Goal: Information Seeking & Learning: Learn about a topic

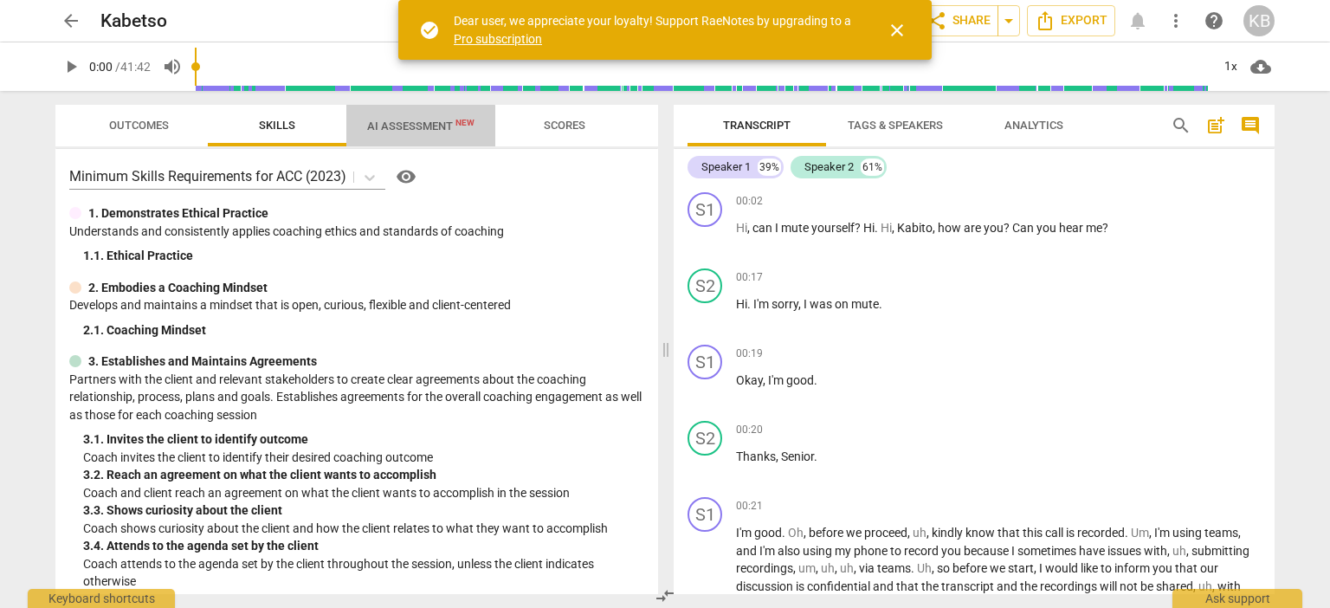
click at [412, 126] on span "AI Assessment New" at bounding box center [420, 125] width 107 height 13
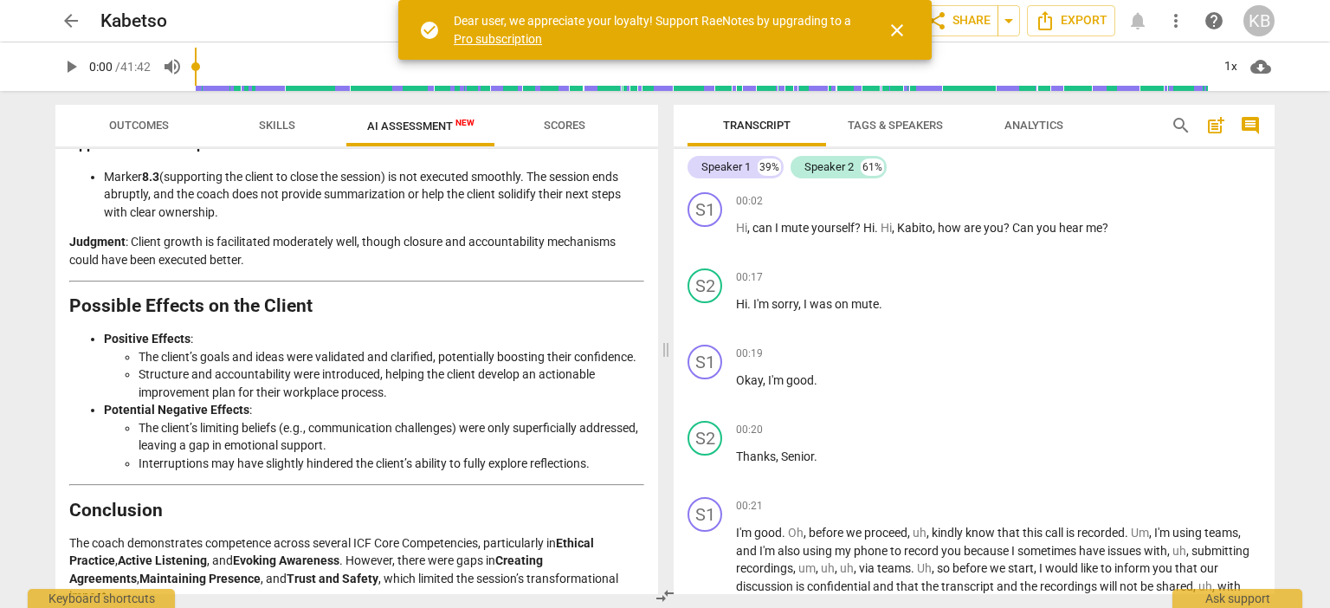
scroll to position [3652, 0]
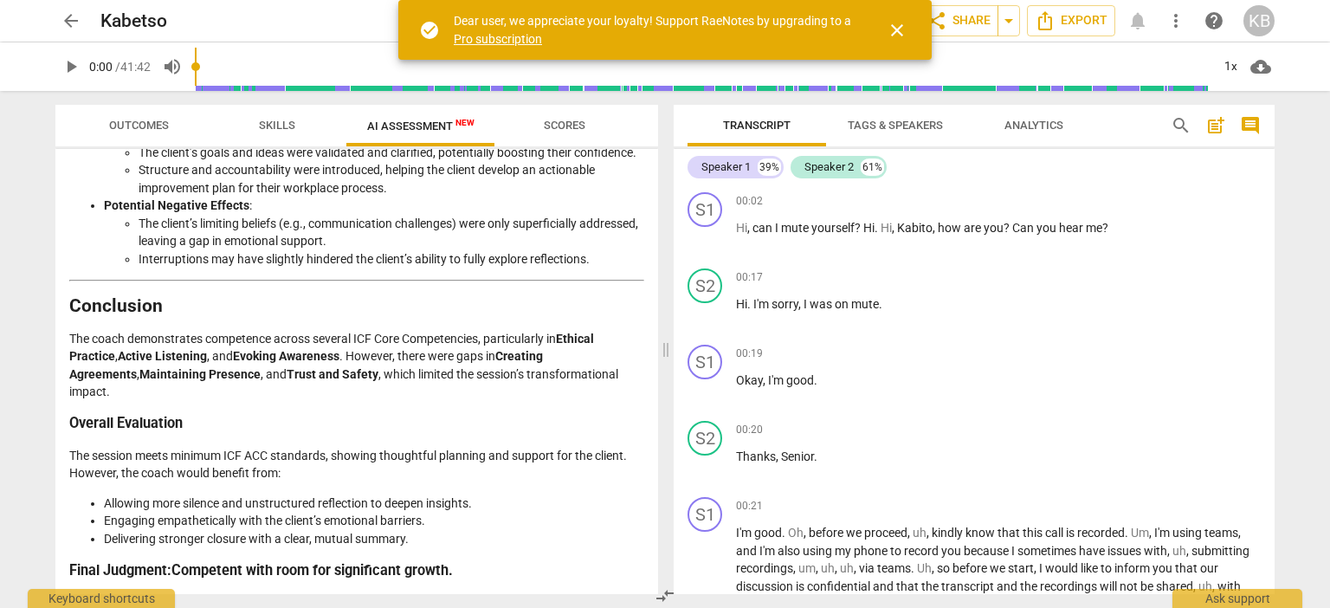
click at [146, 129] on span "Outcomes" at bounding box center [139, 125] width 60 height 13
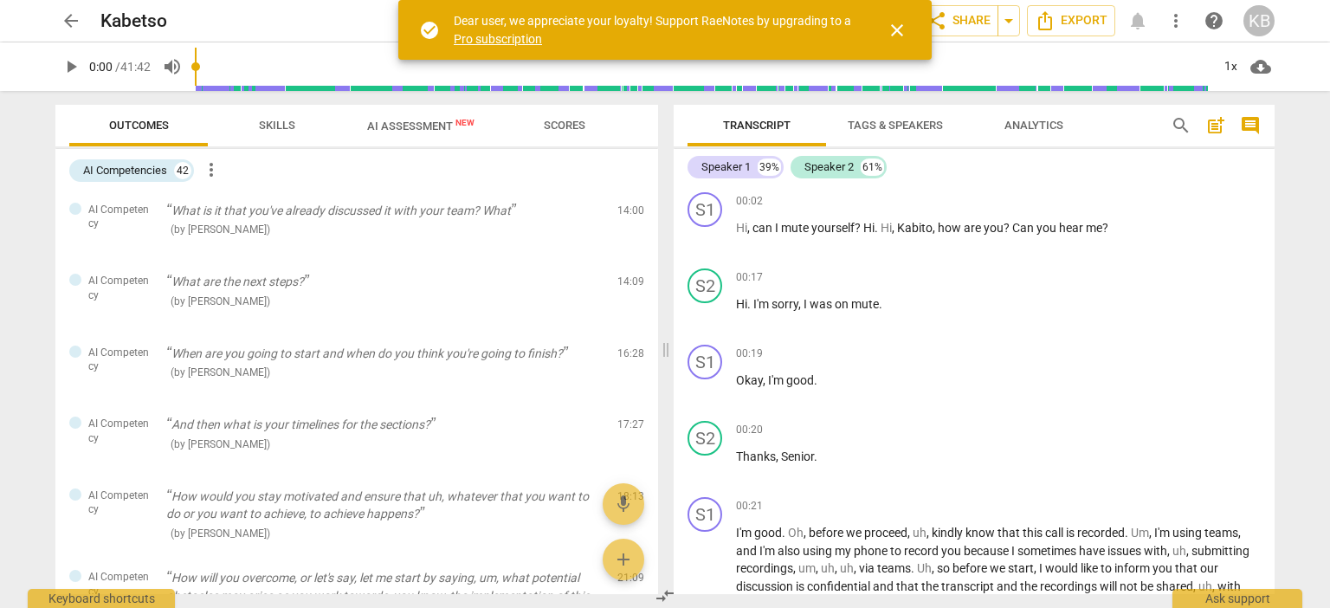
scroll to position [1304, 0]
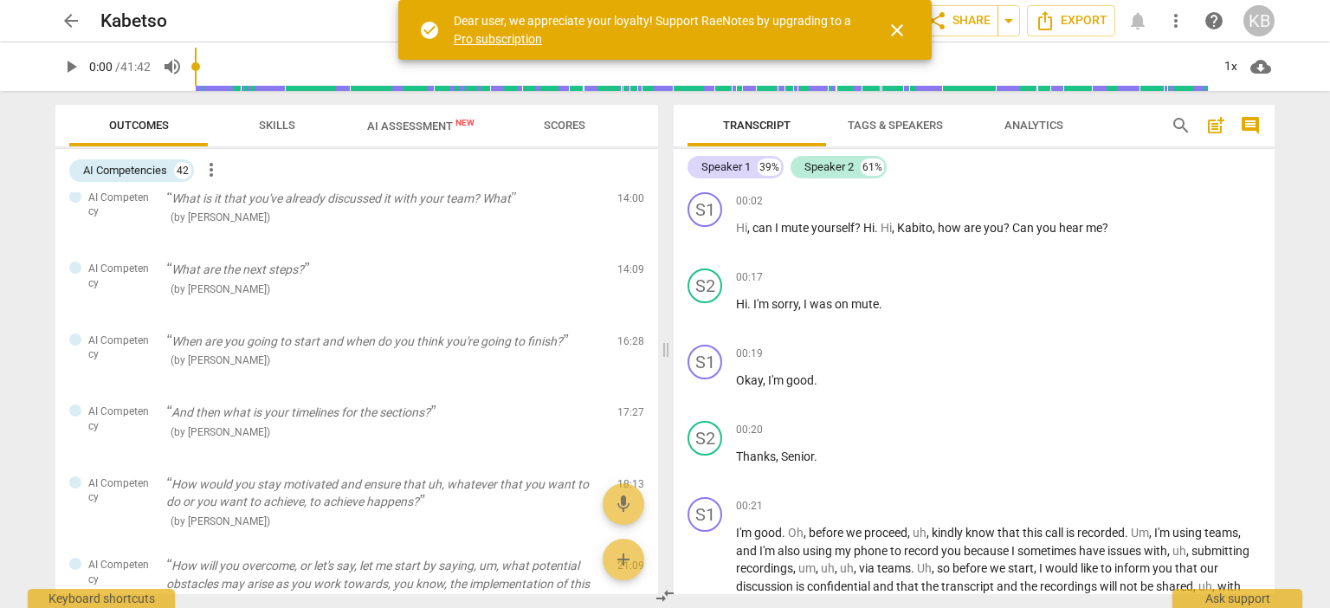
click at [1051, 121] on span "Analytics" at bounding box center [1033, 125] width 59 height 13
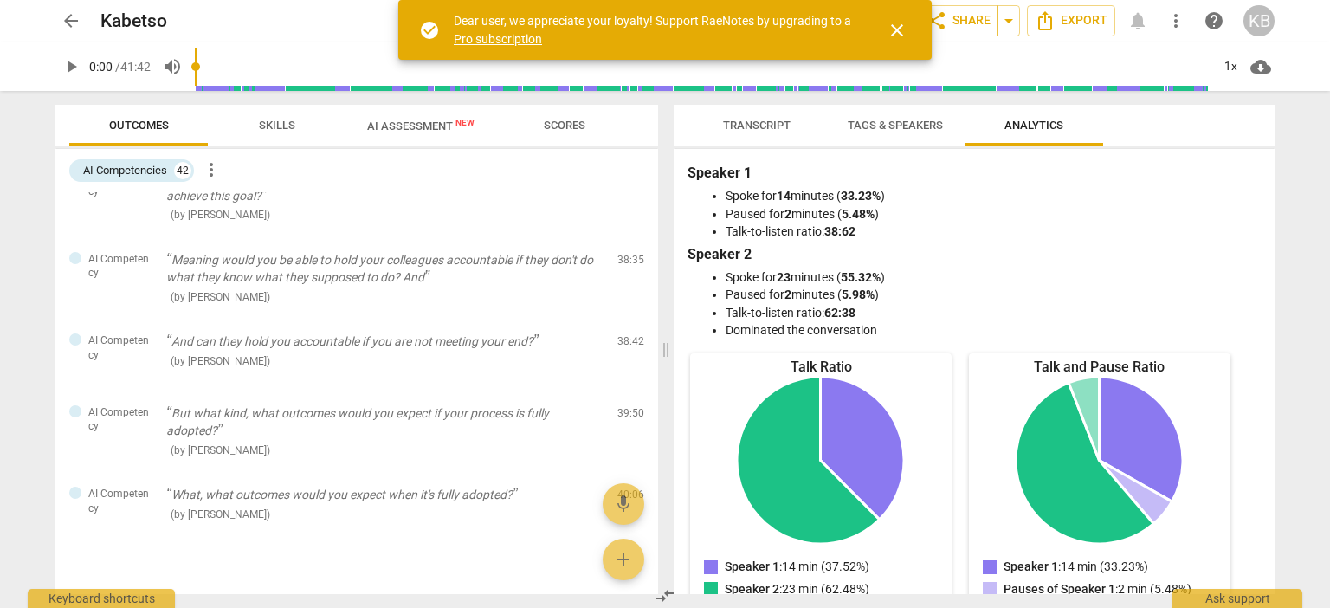
scroll to position [2989, 0]
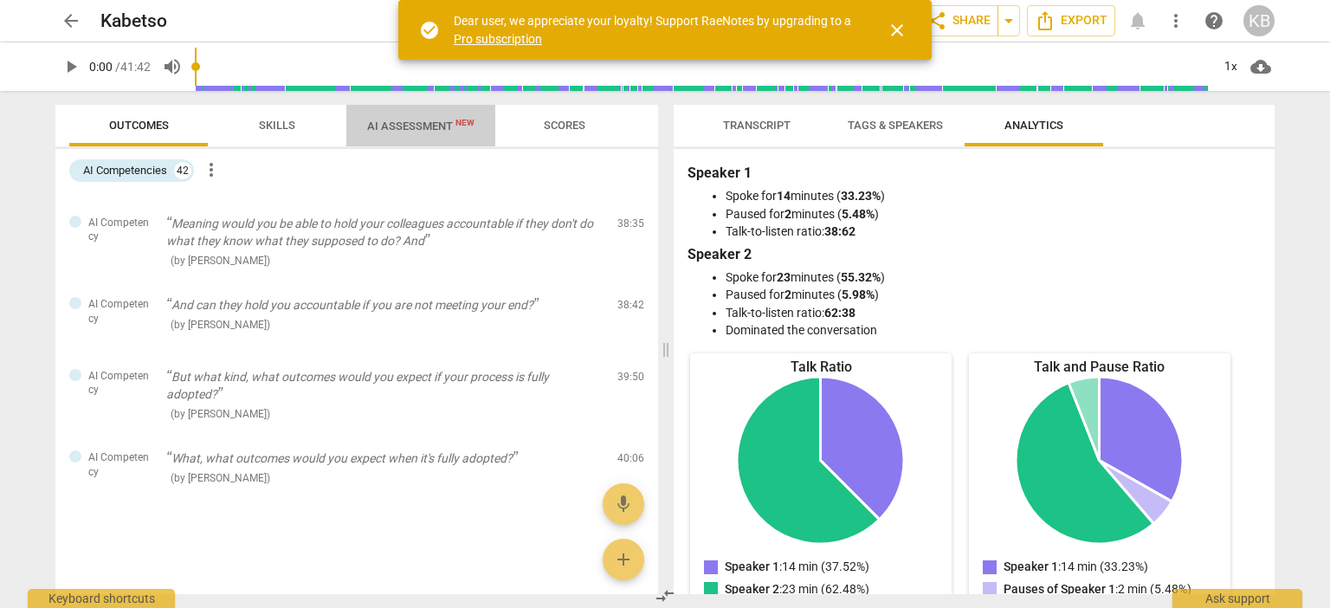
click at [400, 128] on span "AI Assessment New" at bounding box center [420, 125] width 107 height 13
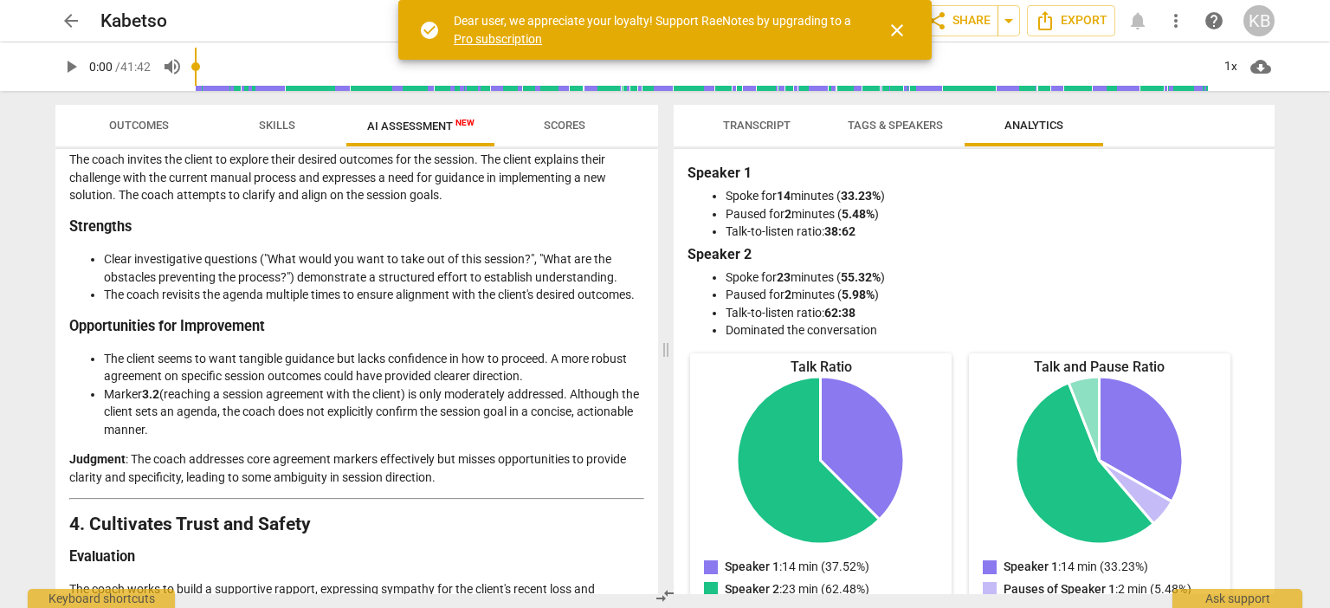
scroll to position [1079, 0]
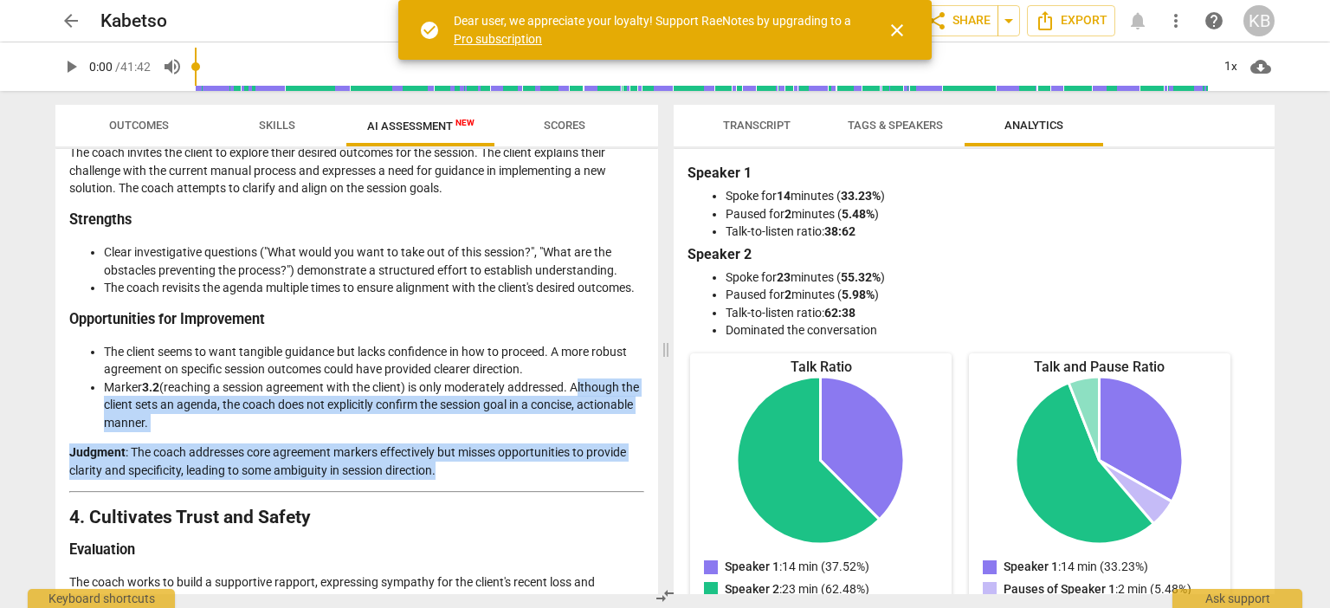
drag, startPoint x: 583, startPoint y: 419, endPoint x: 452, endPoint y: 500, distance: 153.6
copy div "Although the client sets an agenda, the coach does not explicitly confirm the s…"
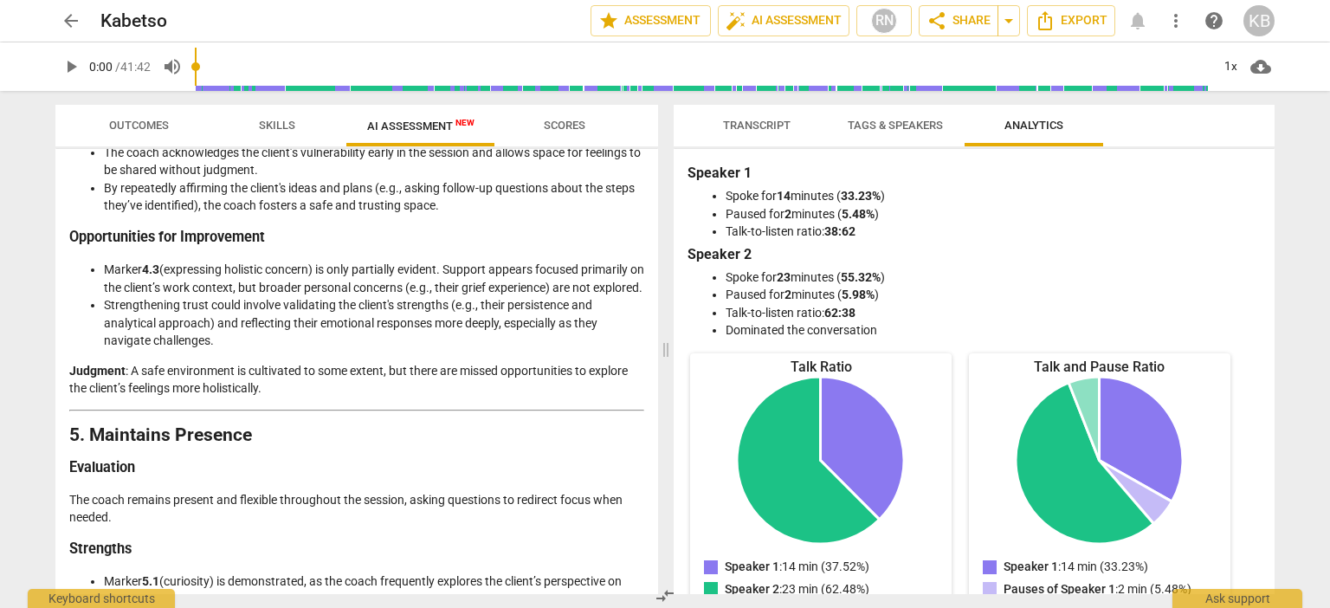
scroll to position [1596, 0]
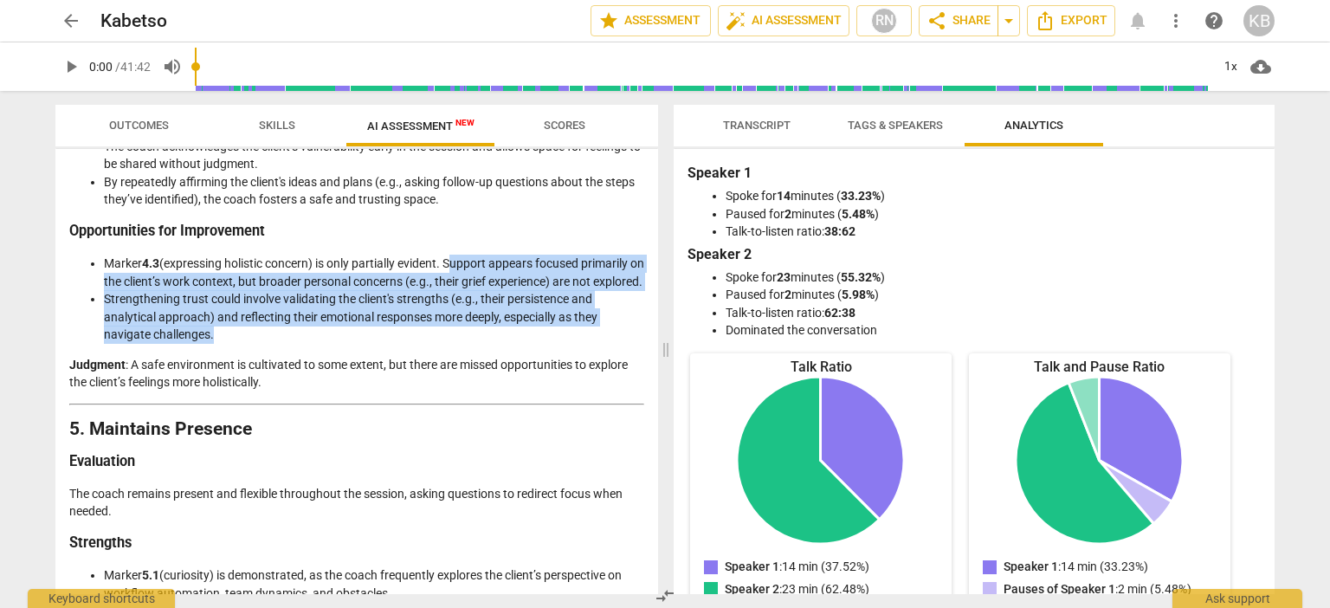
drag, startPoint x: 452, startPoint y: 299, endPoint x: 249, endPoint y: 379, distance: 218.0
click at [249, 344] on ul "Marker 4.3 (expressing holistic concern) is only partially evident. Support app…" at bounding box center [356, 299] width 575 height 89
copy ul "Support appears focused primarily on the client’s work context, but broader per…"
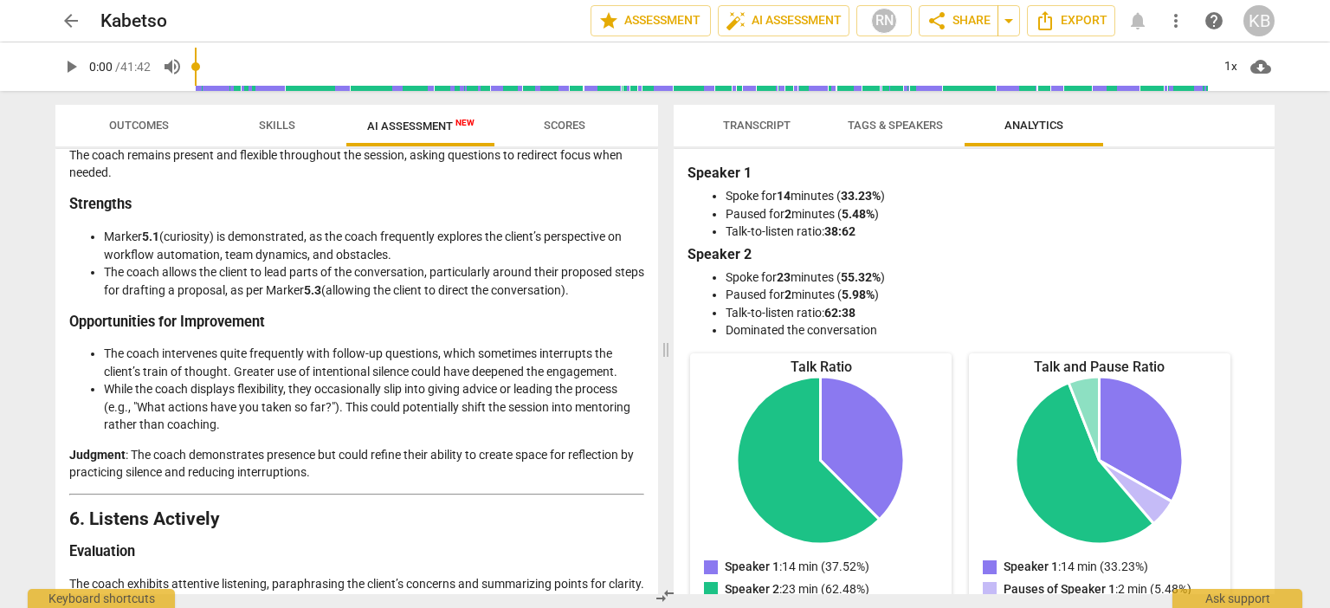
scroll to position [1940, 0]
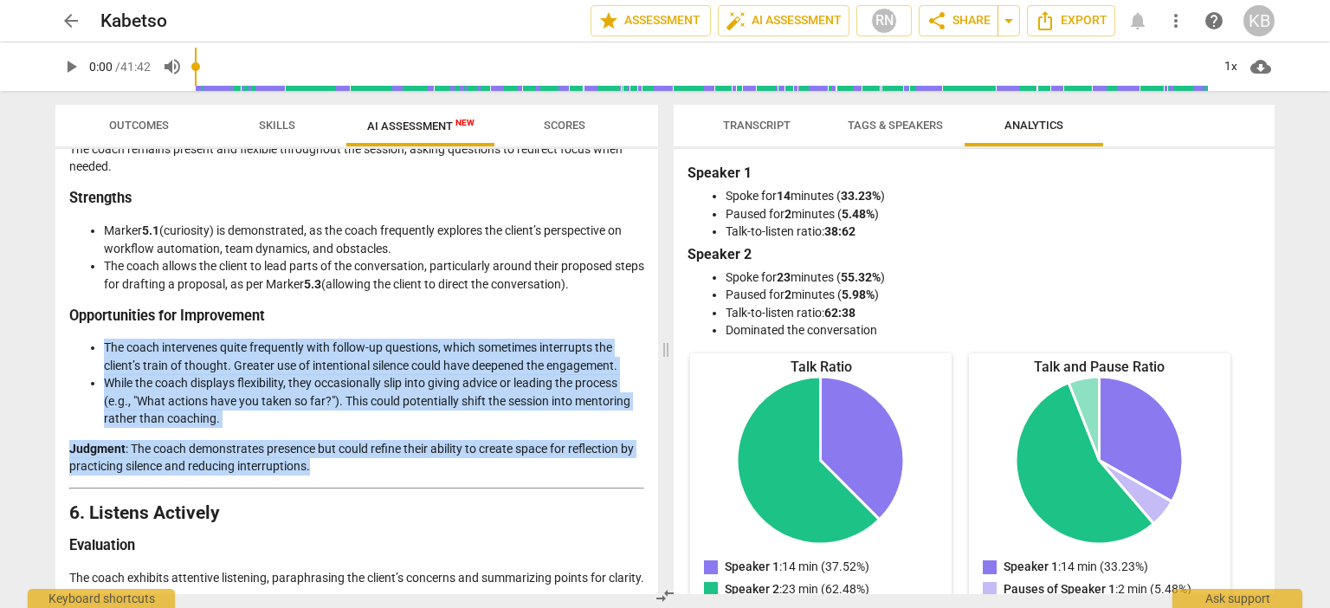
drag, startPoint x: 104, startPoint y: 395, endPoint x: 319, endPoint y: 520, distance: 248.3
click at [319, 520] on div "Detailed Analysis of the Coach’s Approach Below is an analysis of the coaching …" at bounding box center [356, 221] width 575 height 3936
copy div "The coach intervenes quite frequently with follow-up questions, which sometimes…"
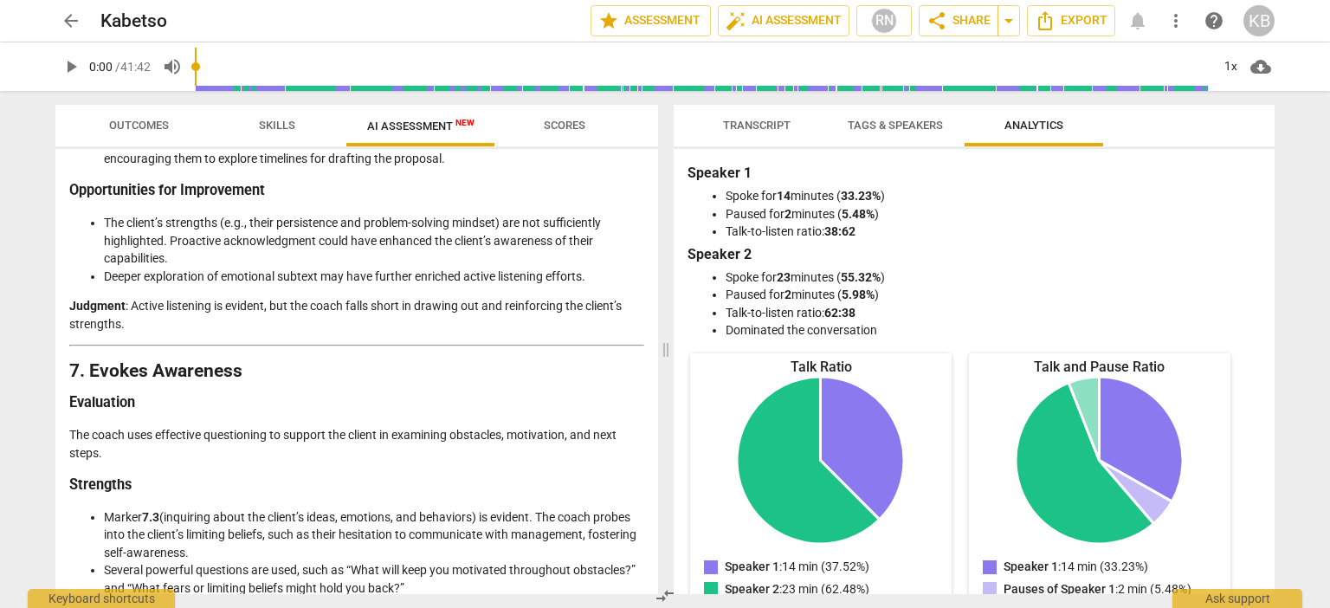
scroll to position [2483, 0]
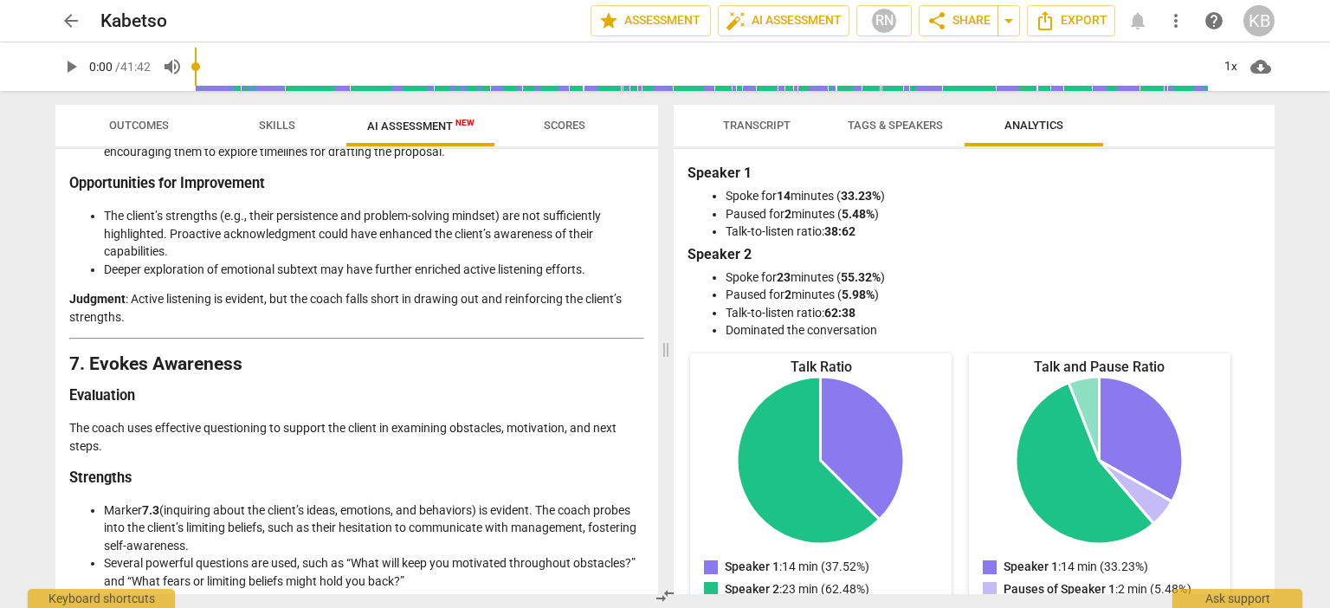
click at [107, 261] on li "The client’s strengths (e.g., their persistence and problem-solving mindset) ar…" at bounding box center [374, 234] width 540 height 54
drag, startPoint x: 172, startPoint y: 164, endPoint x: 559, endPoint y: 213, distance: 389.3
click at [559, 161] on ul "Marker 6.1 (summarizing/paraphrasing) is met well. For example, the coach valid…" at bounding box center [356, 125] width 575 height 71
copy ul "ummarizing/paraphrasing) is met well. For example, the coach validates the clie…"
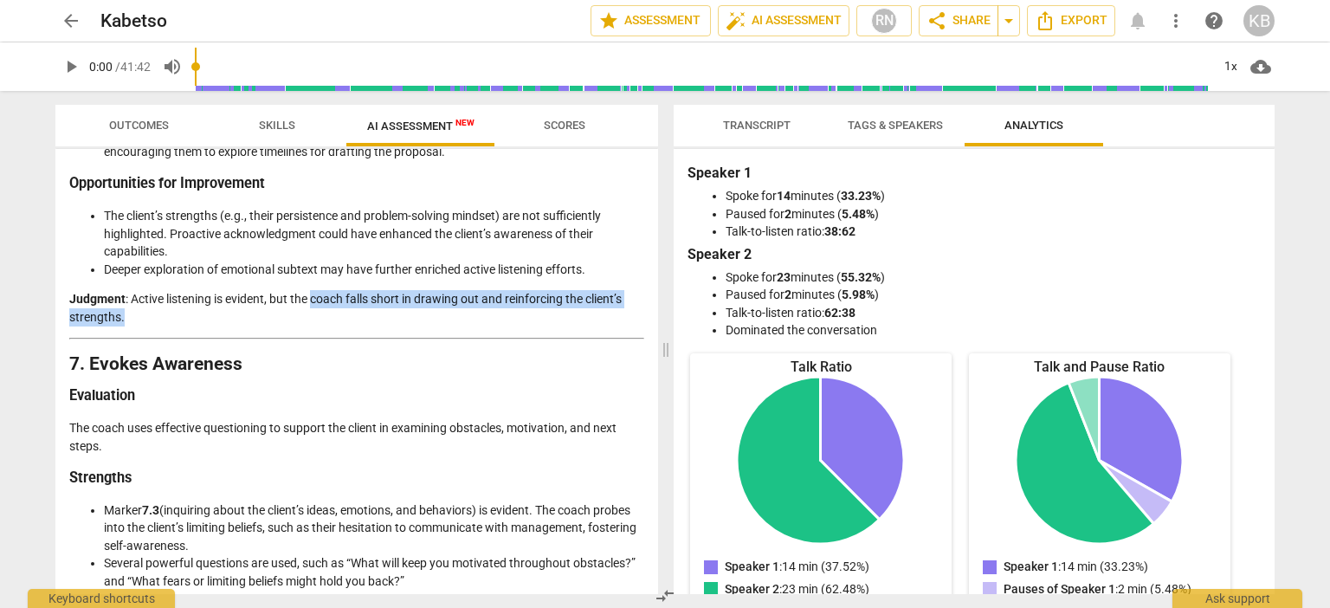
drag, startPoint x: 313, startPoint y: 368, endPoint x: 342, endPoint y: 385, distance: 33.4
click at [342, 326] on p "Judgment : Active listening is evident, but the coach falls short in drawing ou…" at bounding box center [356, 308] width 575 height 36
copy p "coach falls short in drawing out and reinforcing the client’s strengths."
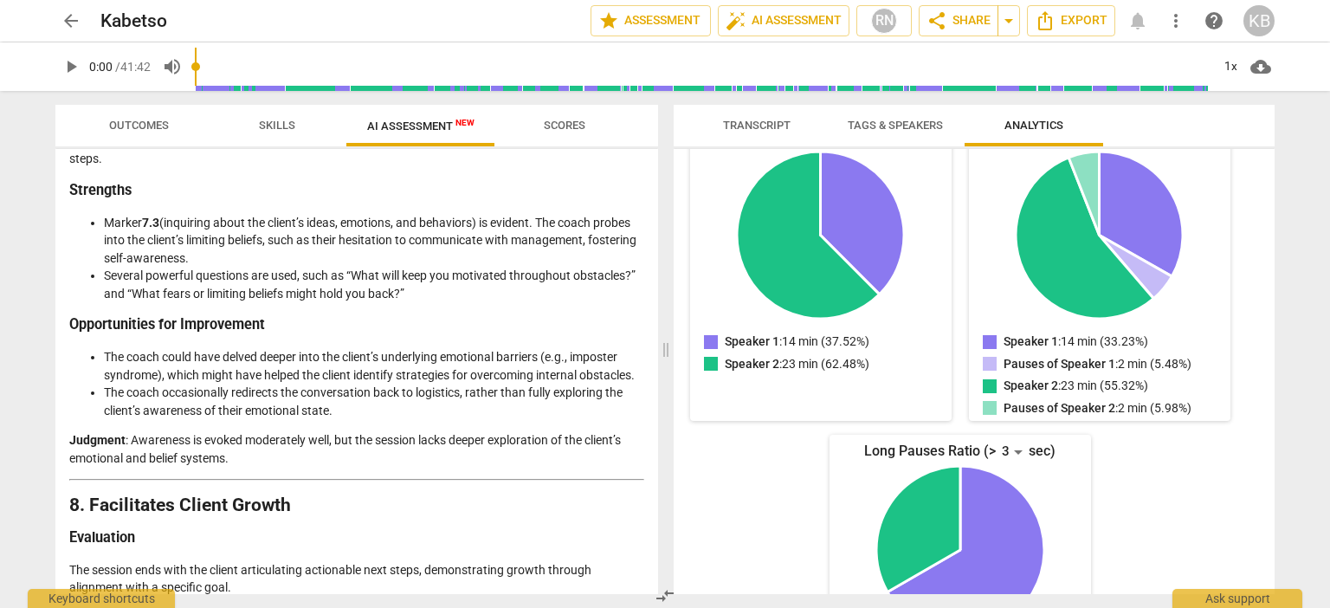
scroll to position [2854, 0]
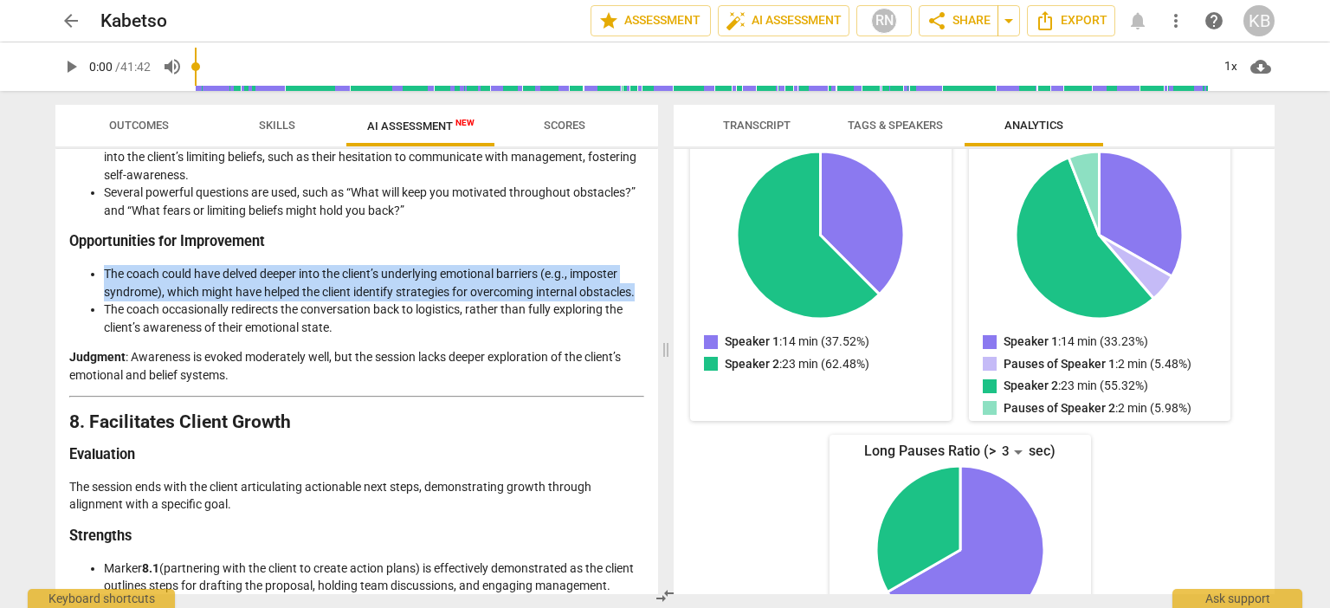
drag, startPoint x: 107, startPoint y: 339, endPoint x: 232, endPoint y: 374, distance: 130.2
click at [232, 300] on li "The coach could have delved deeper into the client’s underlying emotional barri…" at bounding box center [374, 283] width 540 height 36
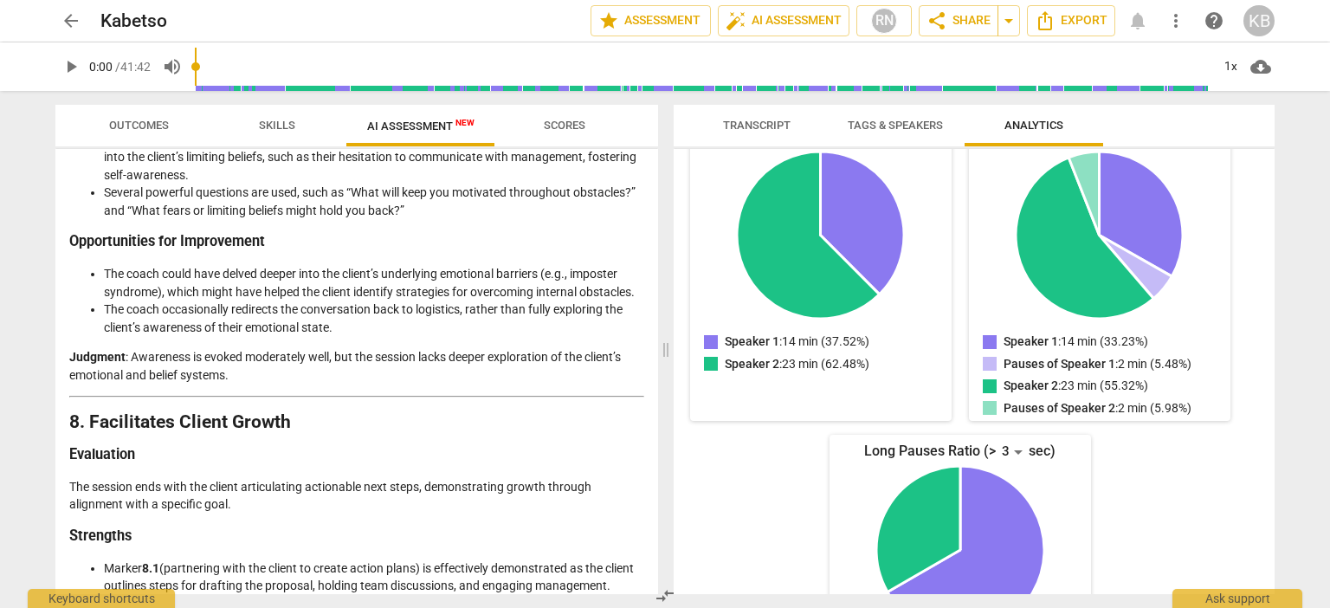
drag, startPoint x: 170, startPoint y: 207, endPoint x: 483, endPoint y: 207, distance: 313.5
click at [483, 184] on li "Marker 7.3 (inquiring about the client’s ideas, emotions, and behaviors) is evi…" at bounding box center [374, 158] width 540 height 54
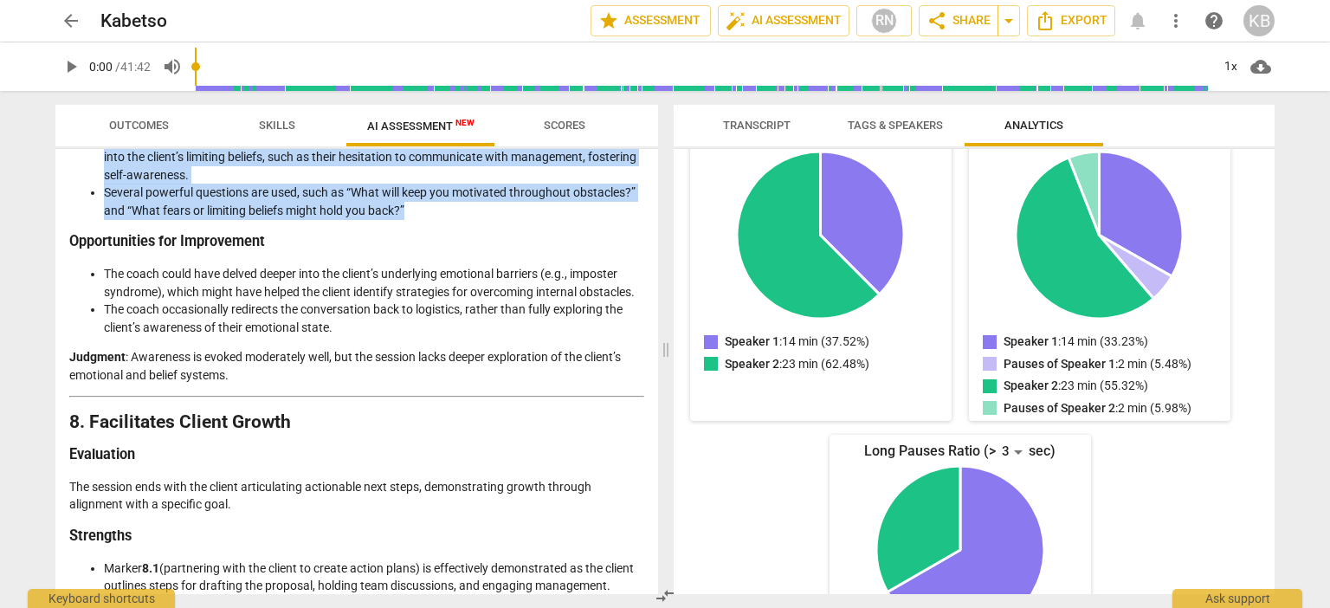
drag, startPoint x: 544, startPoint y: 205, endPoint x: 516, endPoint y: 270, distance: 70.6
click at [516, 220] on ul "Marker 7.3 (inquiring about the client’s ideas, emotions, and behaviors) is evi…" at bounding box center [356, 175] width 575 height 89
copy ul "The coach probes into the client’s limiting beliefs, such as their hesitation t…"
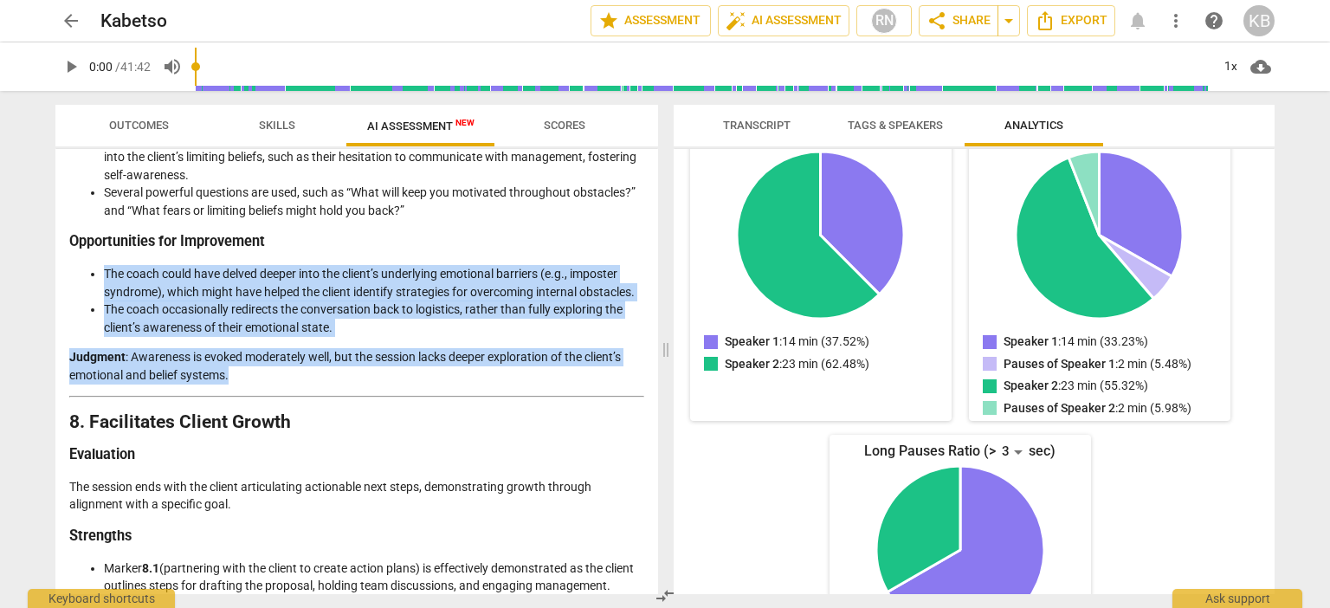
drag, startPoint x: 107, startPoint y: 341, endPoint x: 276, endPoint y: 459, distance: 205.9
copy div "The coach could have delved deeper into the client’s underlying emotional barri…"
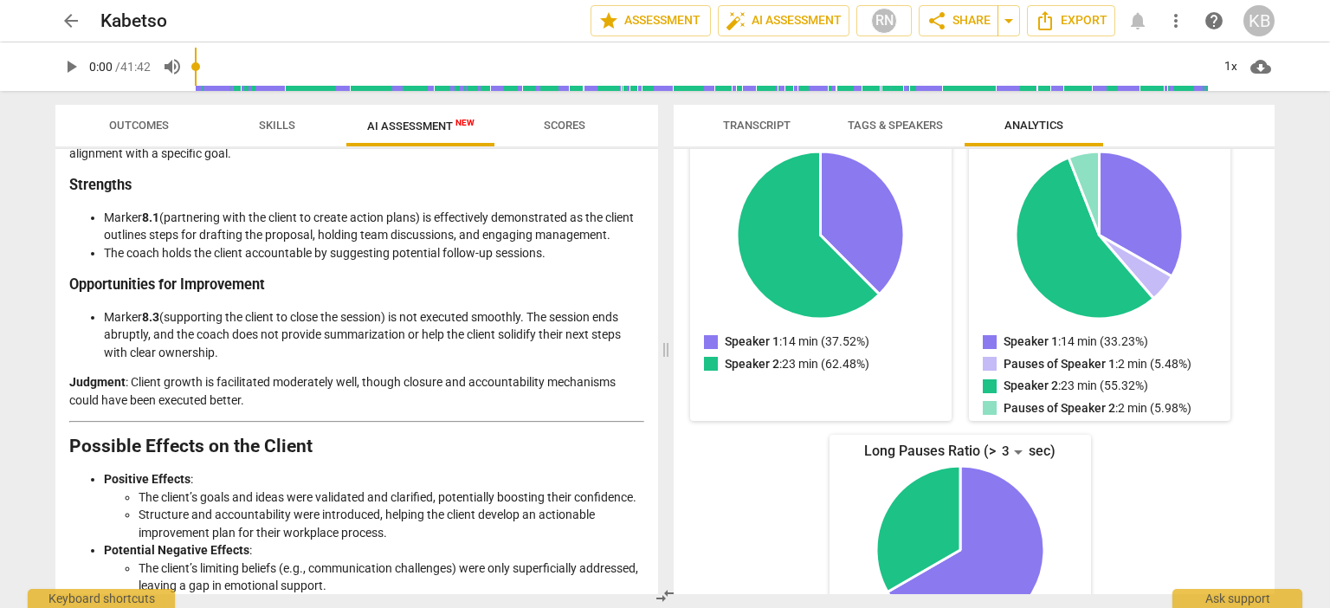
scroll to position [3231, 0]
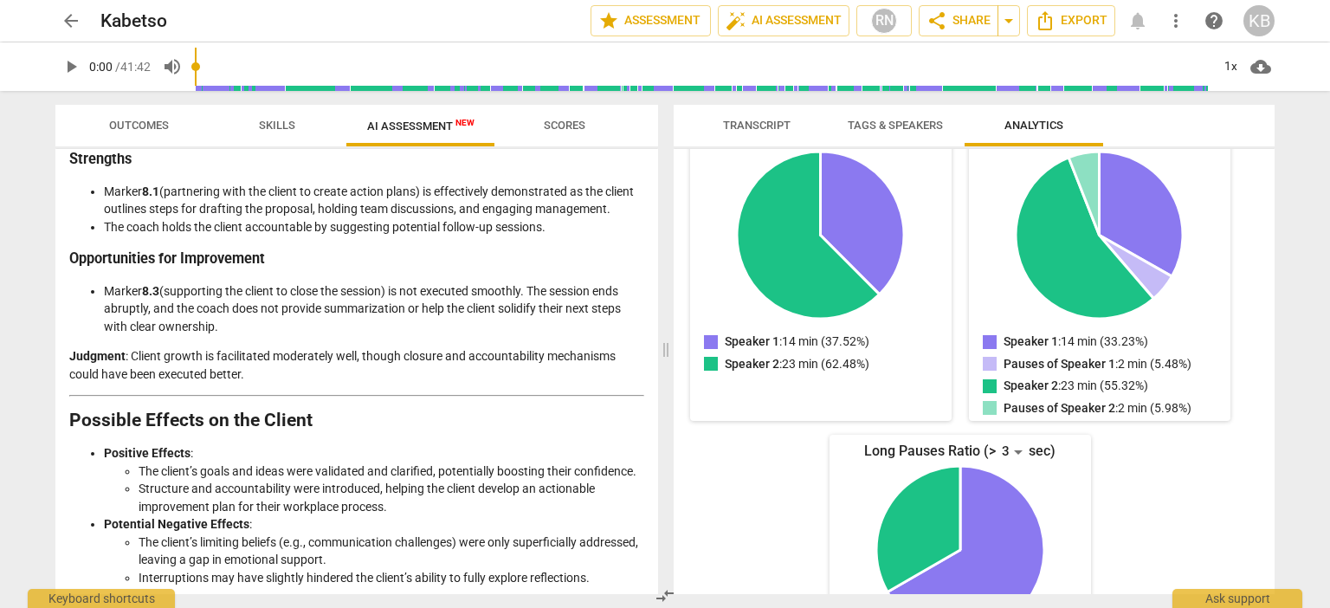
drag, startPoint x: 429, startPoint y: 278, endPoint x: 543, endPoint y: 309, distance: 117.6
click at [543, 218] on li "Marker 8.1 (partnering with the client to create action plans) is effectively d…" at bounding box center [374, 201] width 540 height 36
copy li "is effectively demonstrated as the client outlines steps for drafting the propo…"
drag, startPoint x: 539, startPoint y: 392, endPoint x: 547, endPoint y: 425, distance: 34.0
click at [547, 336] on li "Marker 8.3 (supporting the client to close the session) is not executed smoothl…" at bounding box center [374, 309] width 540 height 54
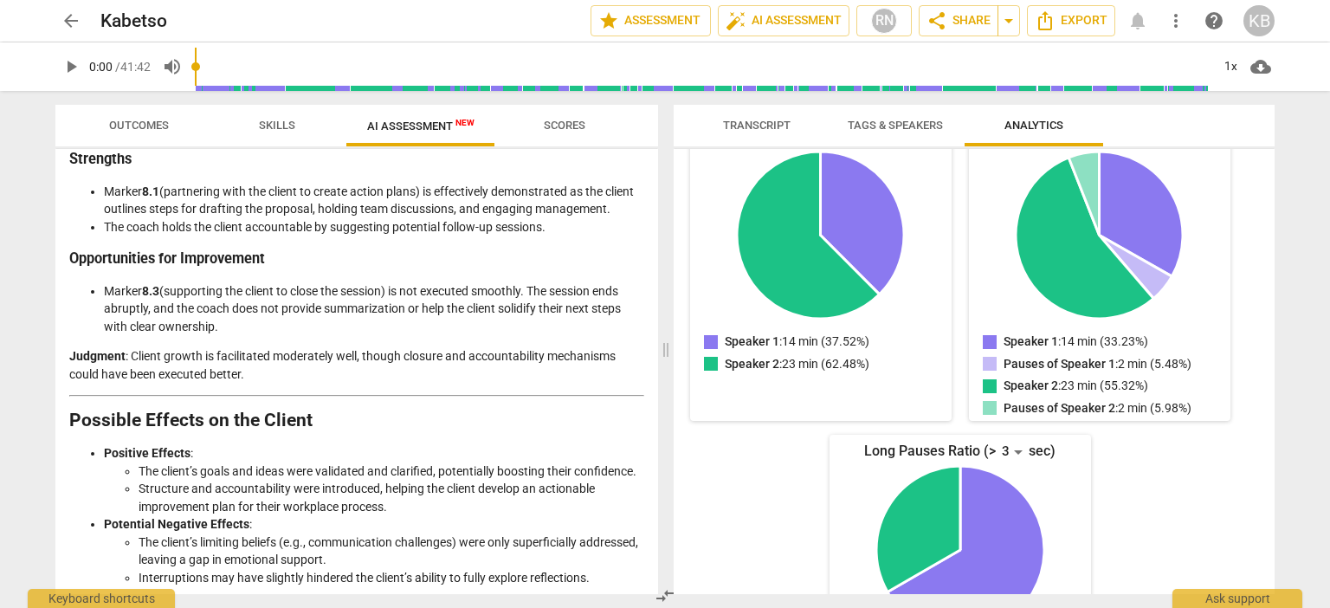
copy li "The session ends abruptly, and the coach does not provide summarization or help…"
click at [281, 125] on span "Skills" at bounding box center [277, 125] width 36 height 13
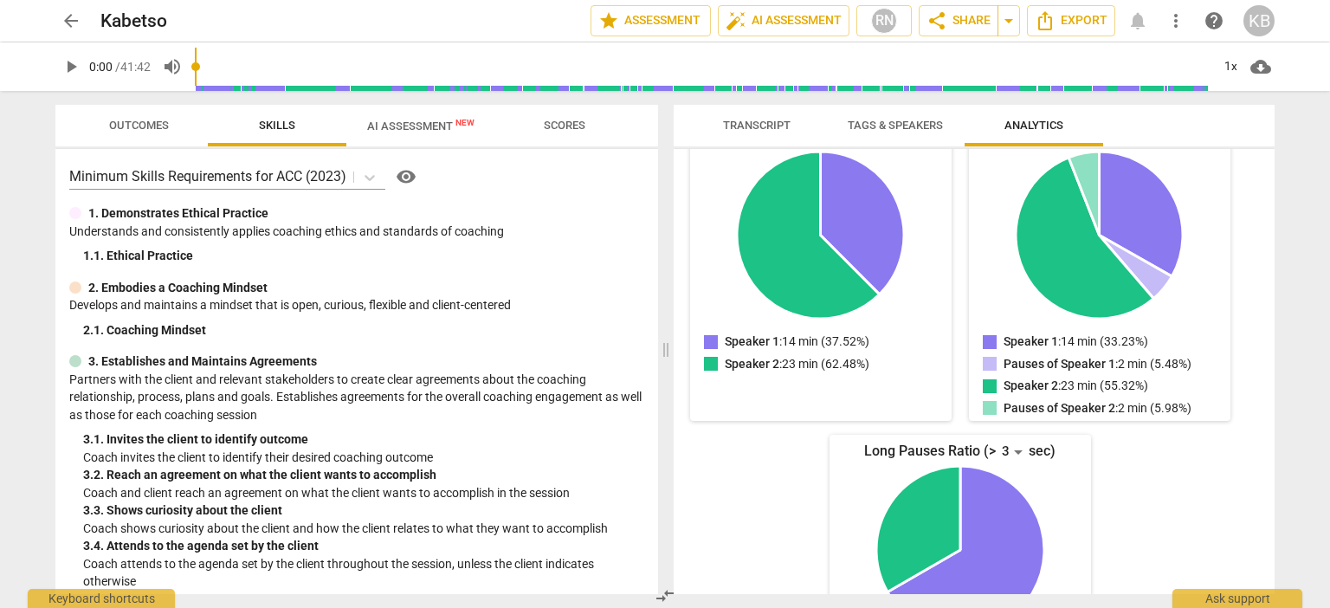
click at [133, 126] on span "Outcomes" at bounding box center [139, 125] width 60 height 13
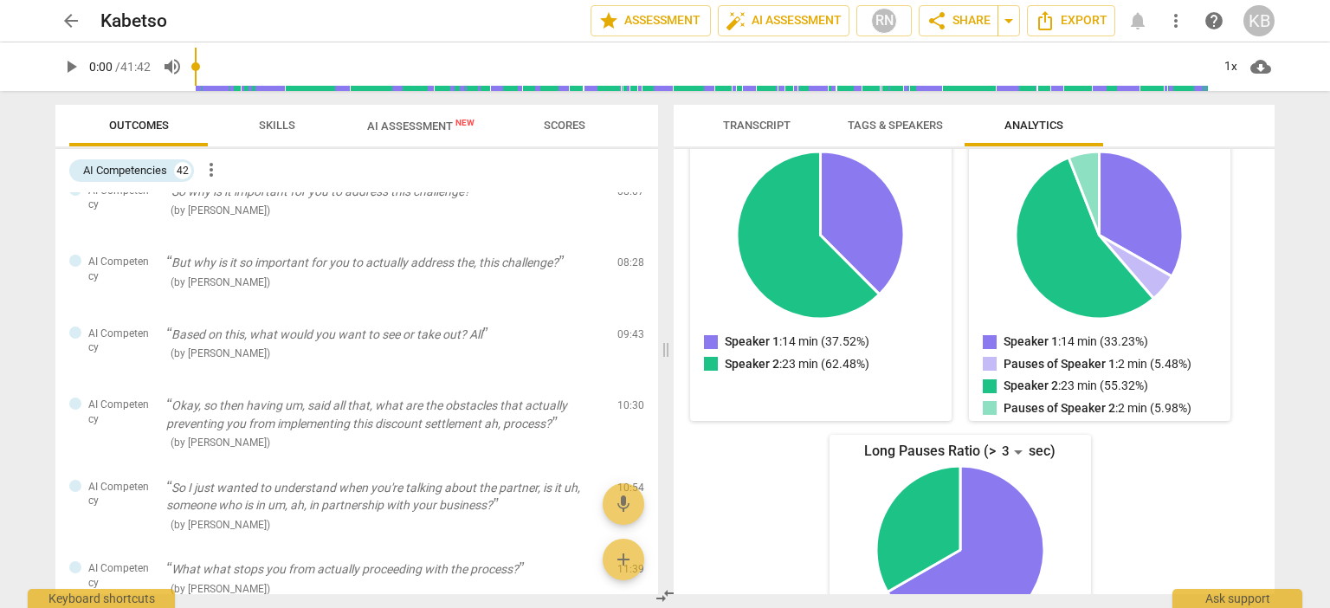
scroll to position [526, 0]
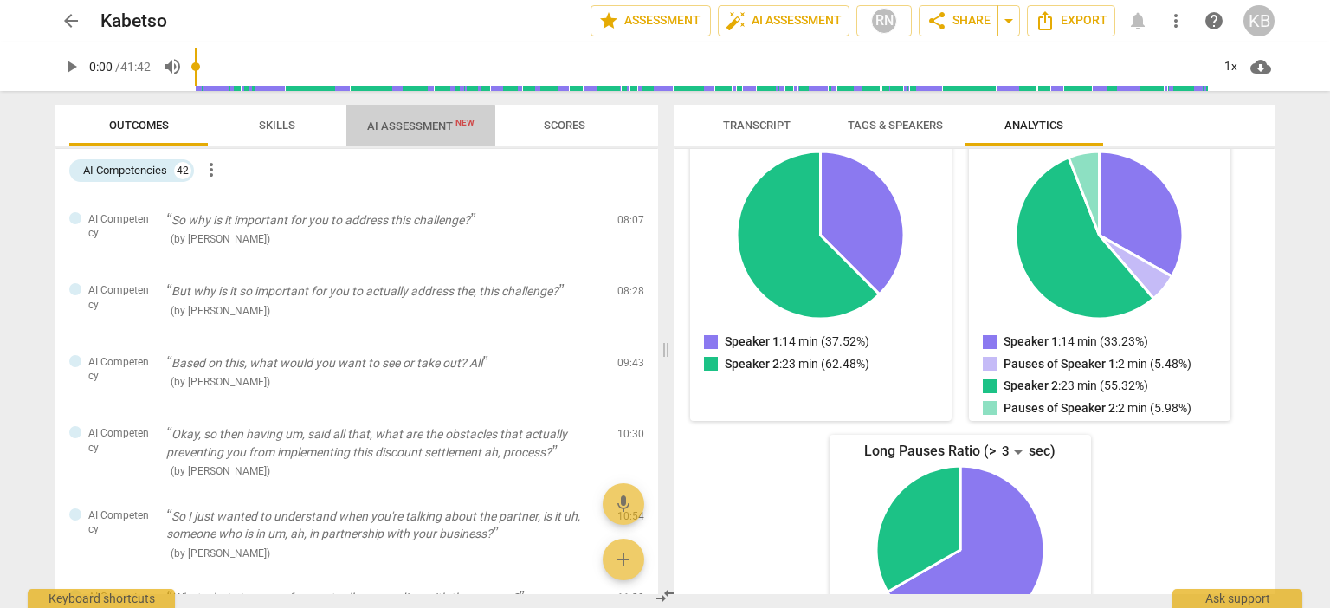
click at [398, 128] on span "AI Assessment New" at bounding box center [420, 125] width 107 height 13
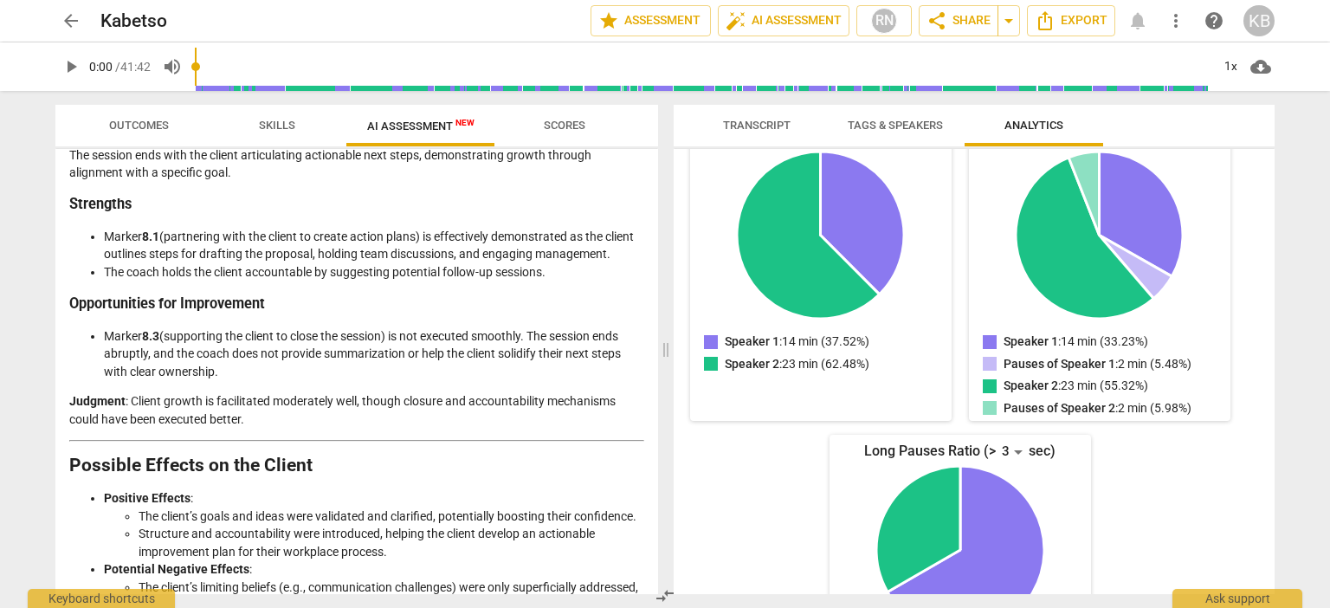
scroll to position [3652, 0]
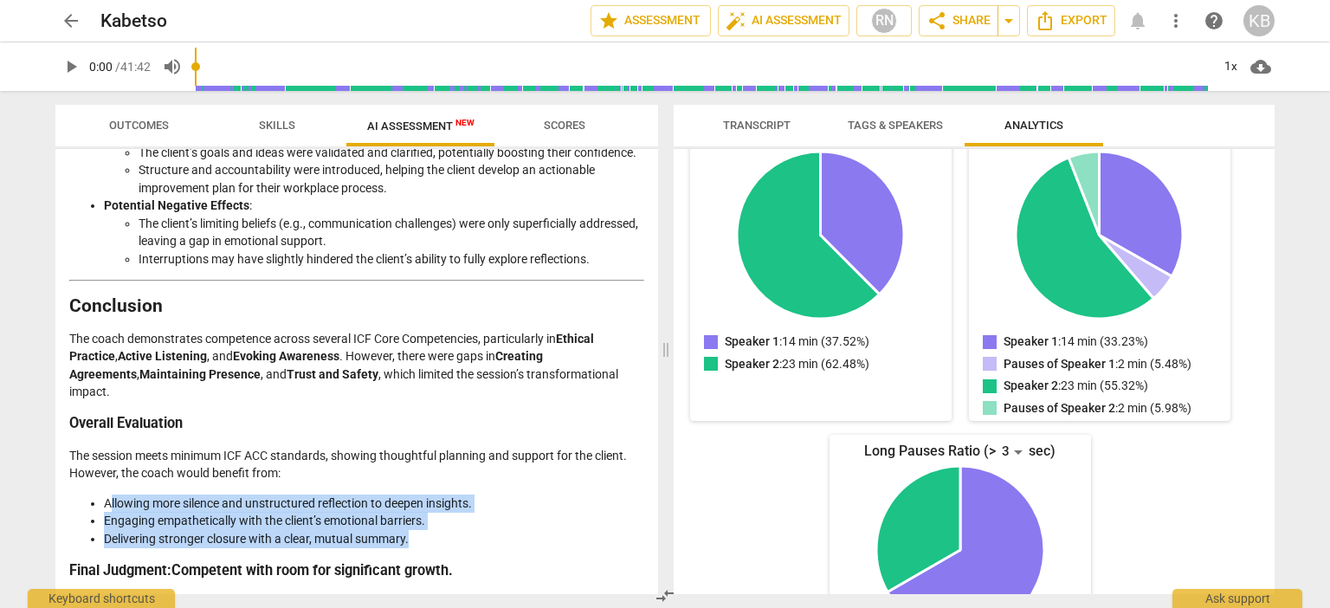
drag, startPoint x: 107, startPoint y: 500, endPoint x: 422, endPoint y: 540, distance: 316.9
click at [422, 540] on ul "Allowing more silence and unstructured reflection to deepen insights. Engaging …" at bounding box center [356, 521] width 575 height 54
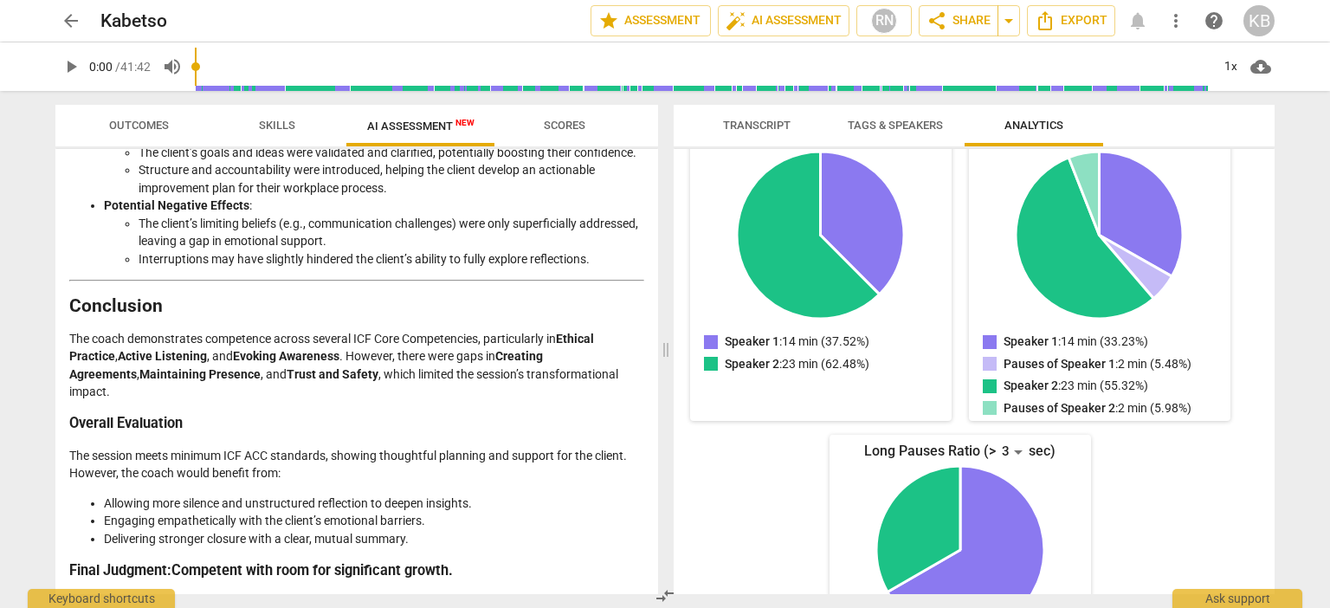
click at [333, 476] on p "The session meets minimum ICF ACC standards, showing thoughtful planning and su…" at bounding box center [356, 465] width 575 height 36
click at [107, 502] on li "Allowing more silence and unstructured reflection to deepen insights." at bounding box center [374, 503] width 540 height 18
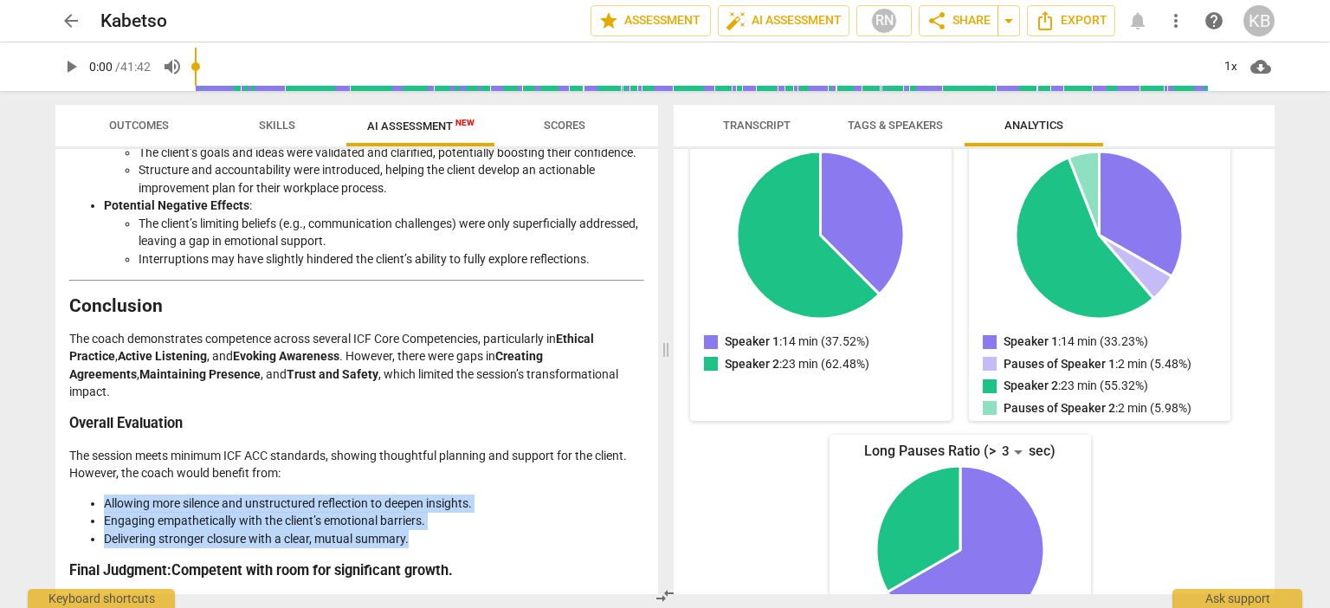
drag, startPoint x: 107, startPoint y: 502, endPoint x: 424, endPoint y: 544, distance: 320.5
click at [424, 544] on ul "Allowing more silence and unstructured reflection to deepen insights. Engaging …" at bounding box center [356, 521] width 575 height 54
copy ul "Allowing more silence and unstructured reflection to deepen insights. Engaging …"
